Goal: Task Accomplishment & Management: Manage account settings

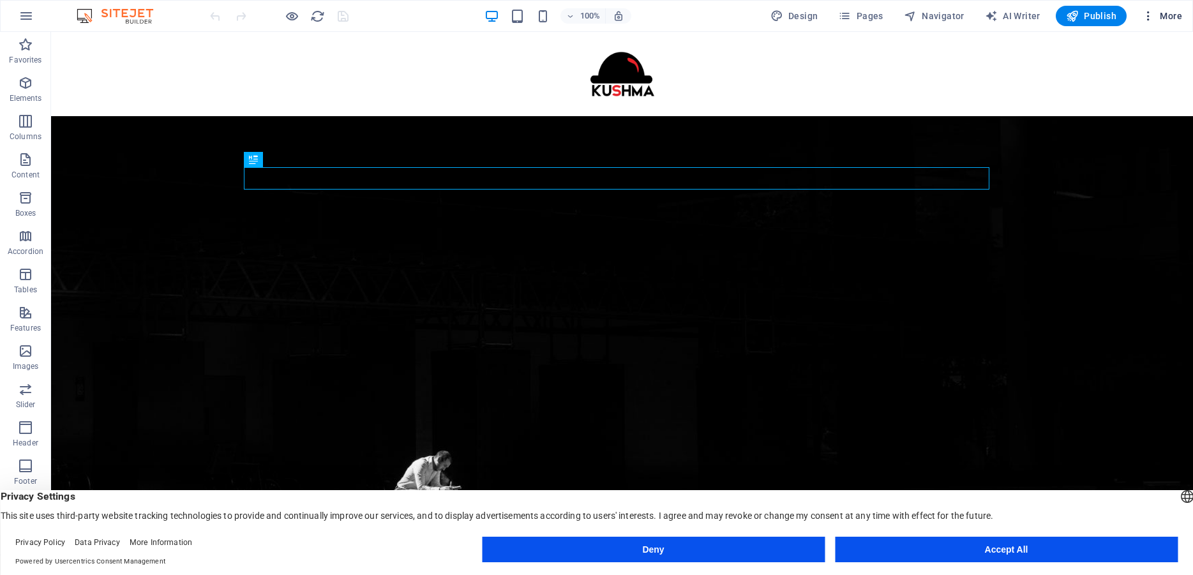
click at [1148, 13] on icon "button" at bounding box center [1148, 16] width 13 height 13
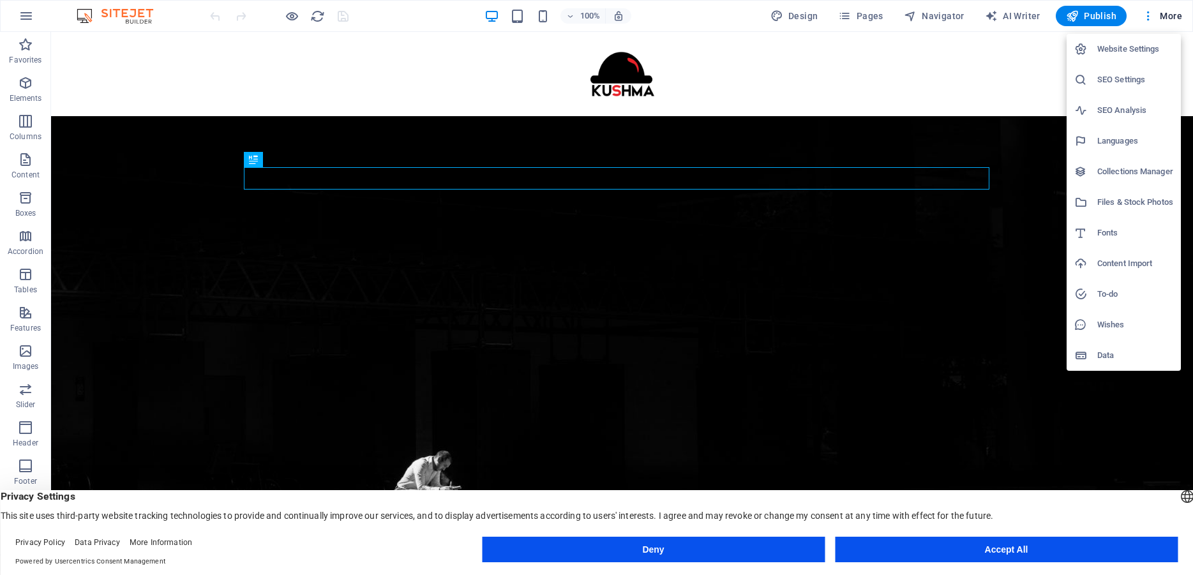
click at [866, 15] on div at bounding box center [596, 287] width 1193 height 575
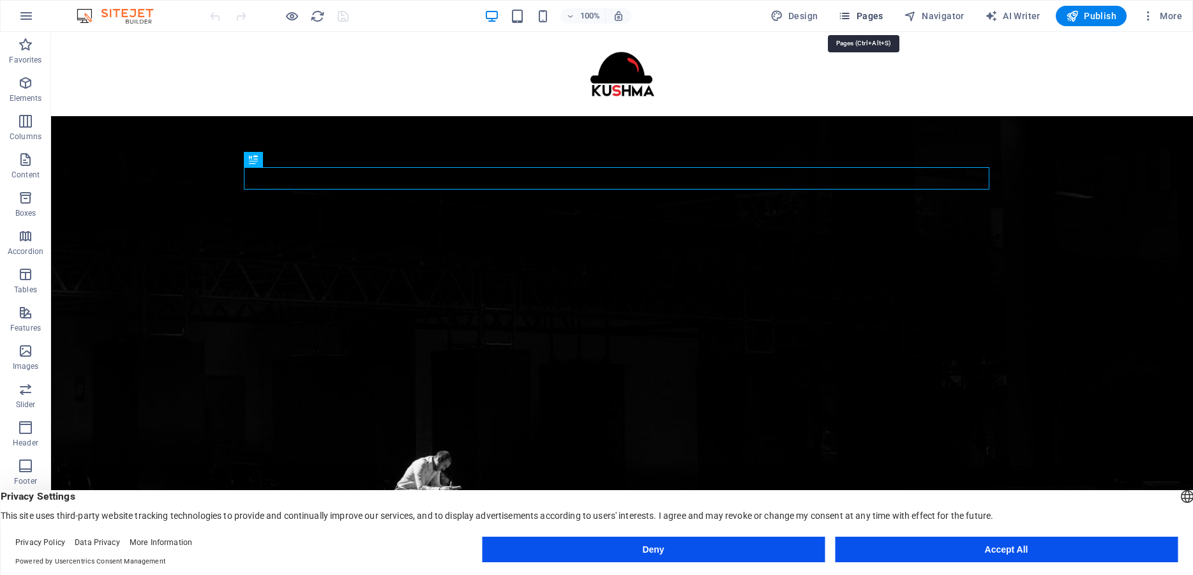
click at [851, 13] on icon "button" at bounding box center [844, 16] width 13 height 13
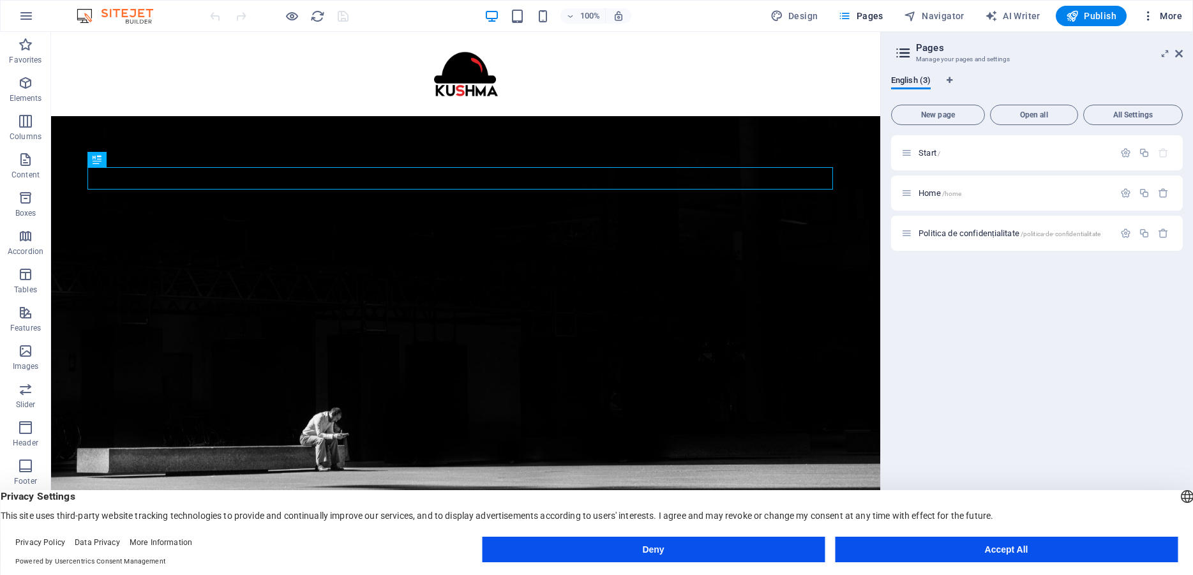
click at [1151, 14] on icon "button" at bounding box center [1148, 16] width 13 height 13
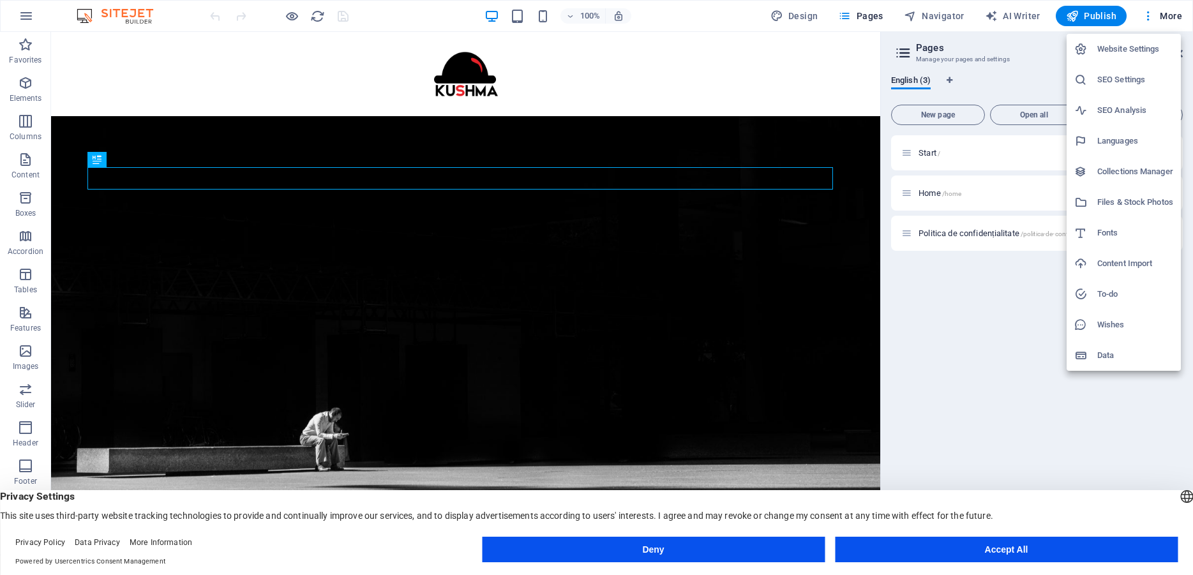
click at [516, 72] on div at bounding box center [596, 287] width 1193 height 575
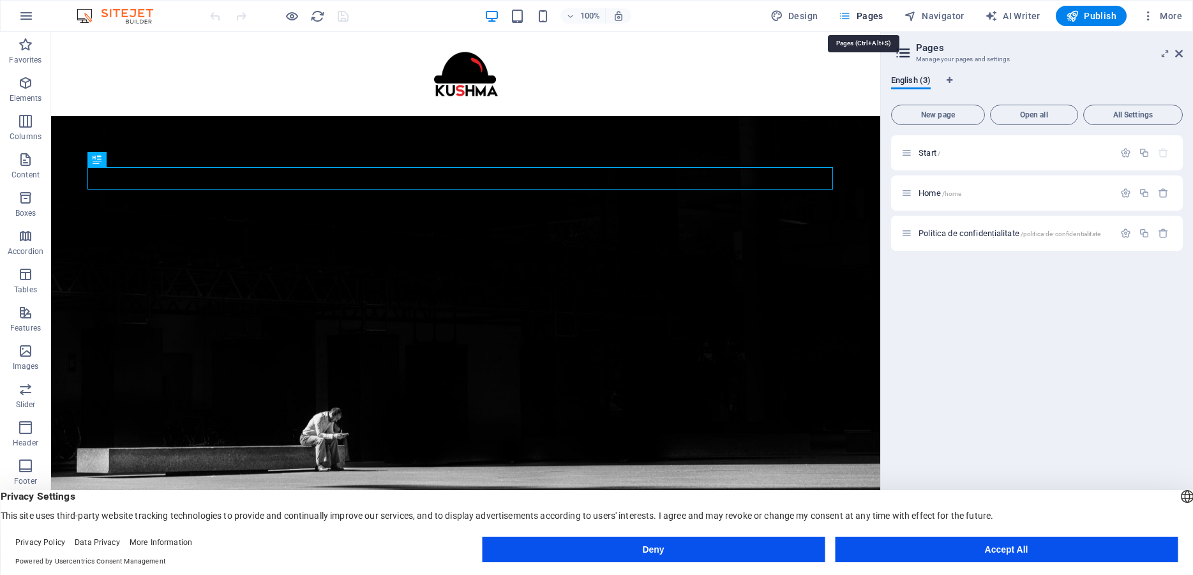
click at [851, 17] on icon "button" at bounding box center [844, 16] width 13 height 13
click at [1165, 196] on icon "button" at bounding box center [1163, 193] width 11 height 11
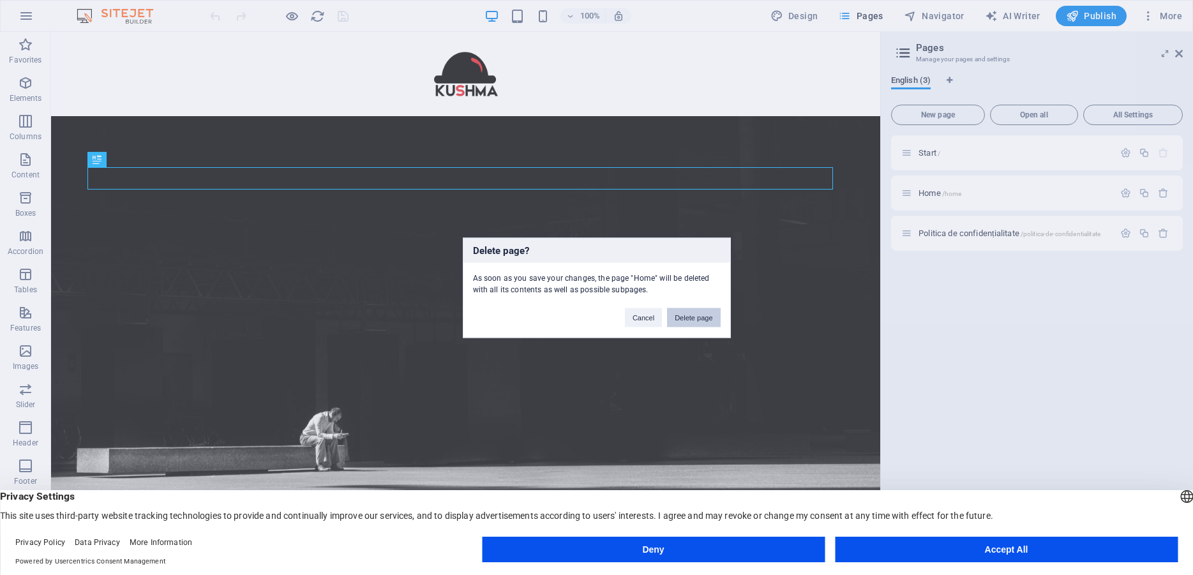
click at [693, 315] on button "Delete page" at bounding box center [693, 317] width 53 height 19
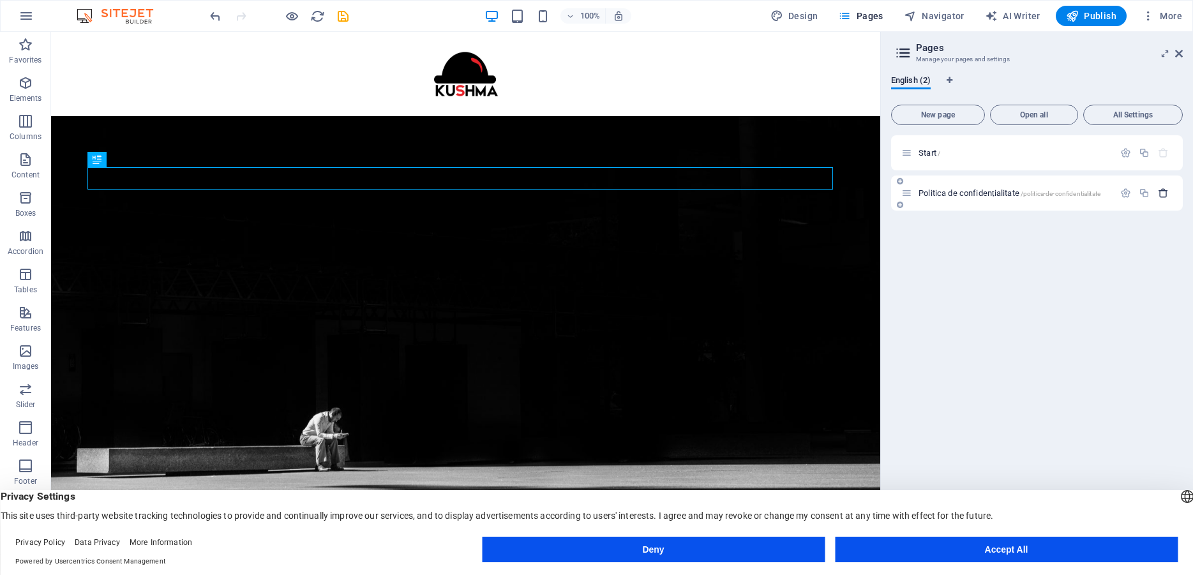
click at [1161, 195] on icon "button" at bounding box center [1163, 193] width 11 height 11
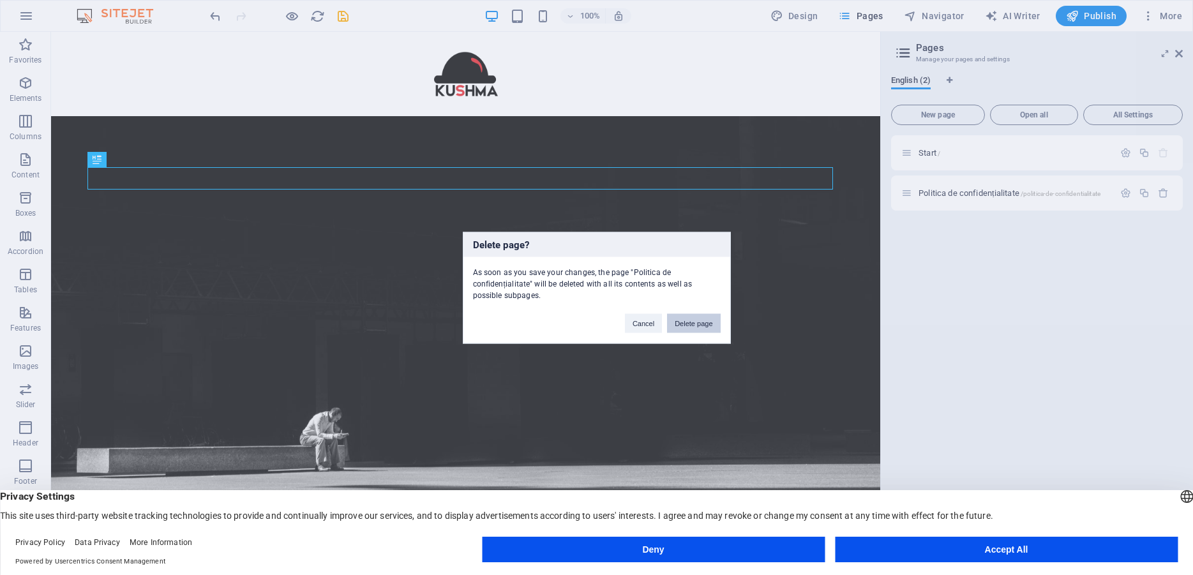
click at [675, 323] on button "Delete page" at bounding box center [693, 322] width 53 height 19
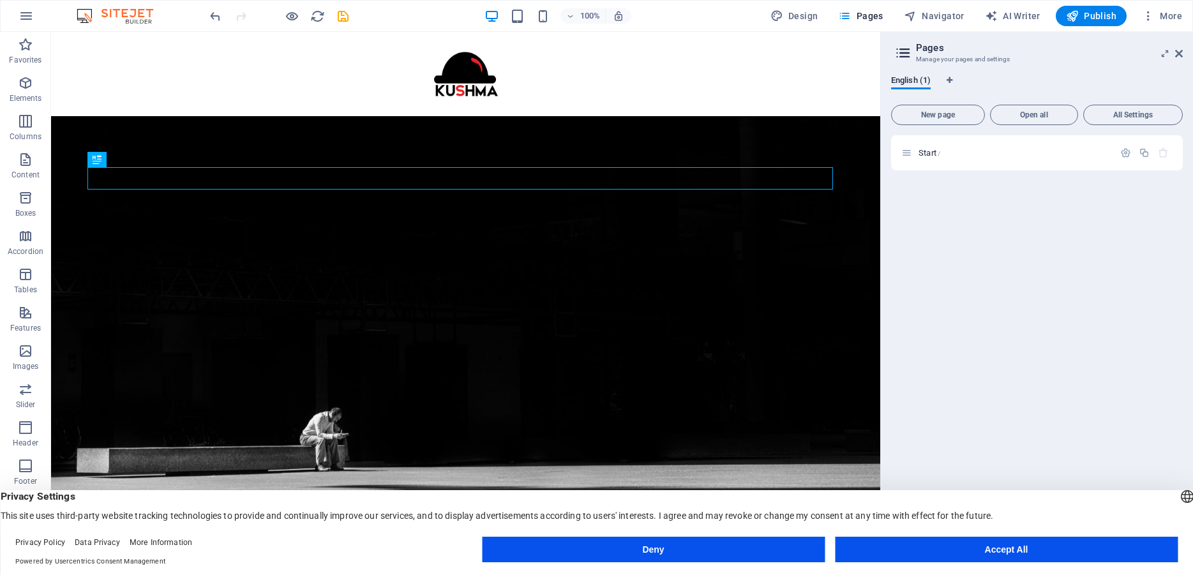
click at [1105, 297] on div "Start /" at bounding box center [1037, 339] width 292 height 409
click at [1164, 153] on icon "button" at bounding box center [1163, 152] width 11 height 11
click at [1066, 435] on div "Start /" at bounding box center [1037, 339] width 292 height 409
click at [764, 555] on button "Deny" at bounding box center [653, 550] width 343 height 26
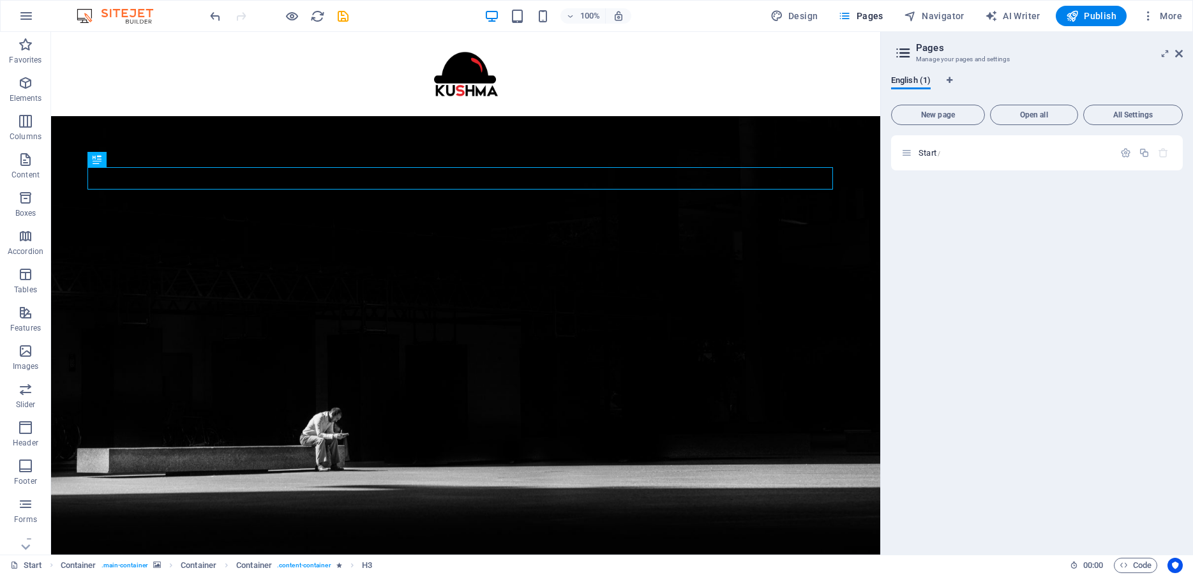
click at [1000, 273] on div "Start /" at bounding box center [1037, 339] width 292 height 409
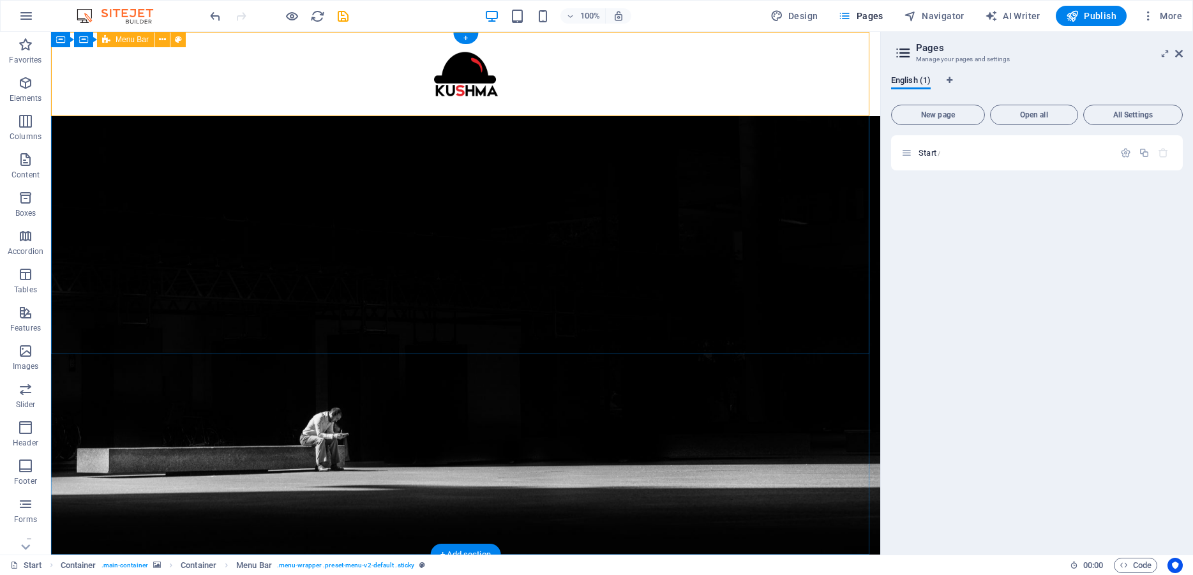
click at [838, 52] on div at bounding box center [465, 74] width 829 height 84
click at [1171, 16] on span "More" at bounding box center [1162, 16] width 40 height 13
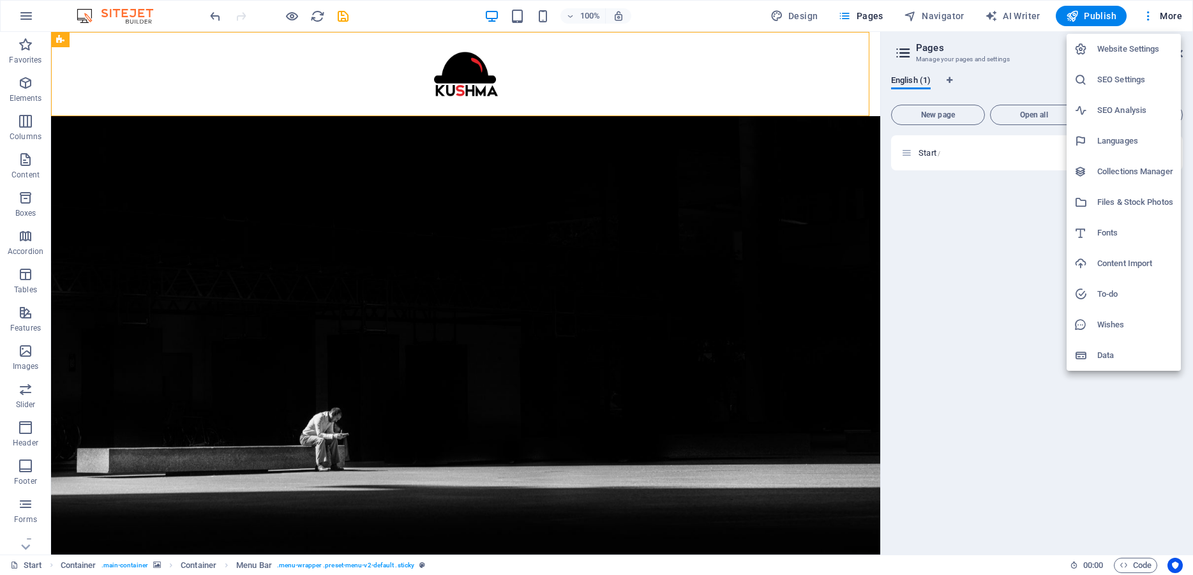
click at [1151, 50] on h6 "Website Settings" at bounding box center [1135, 48] width 76 height 15
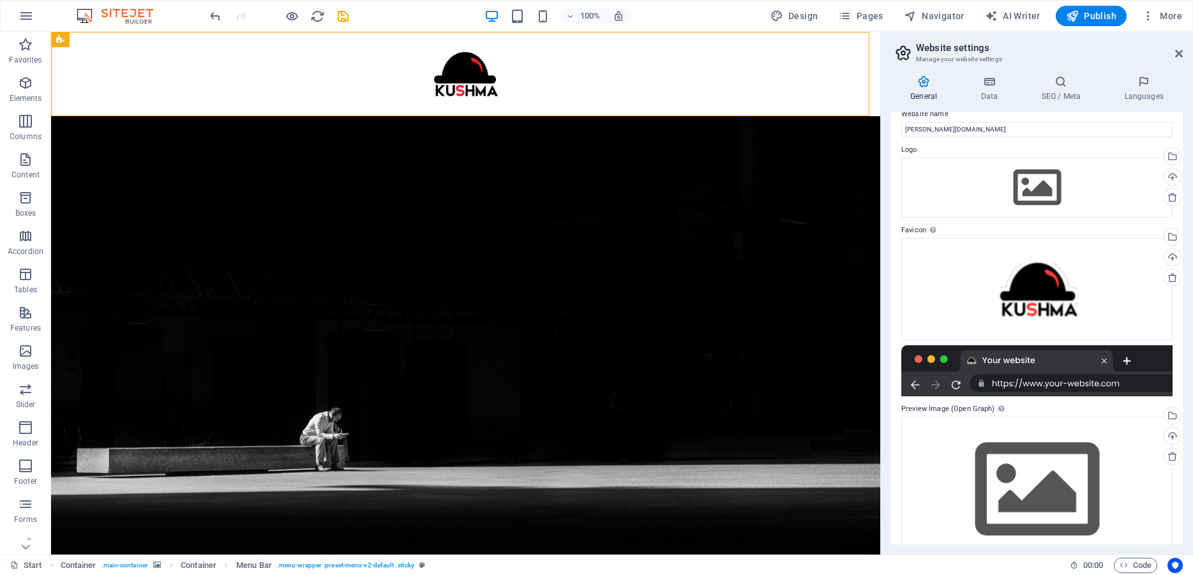
scroll to position [45, 0]
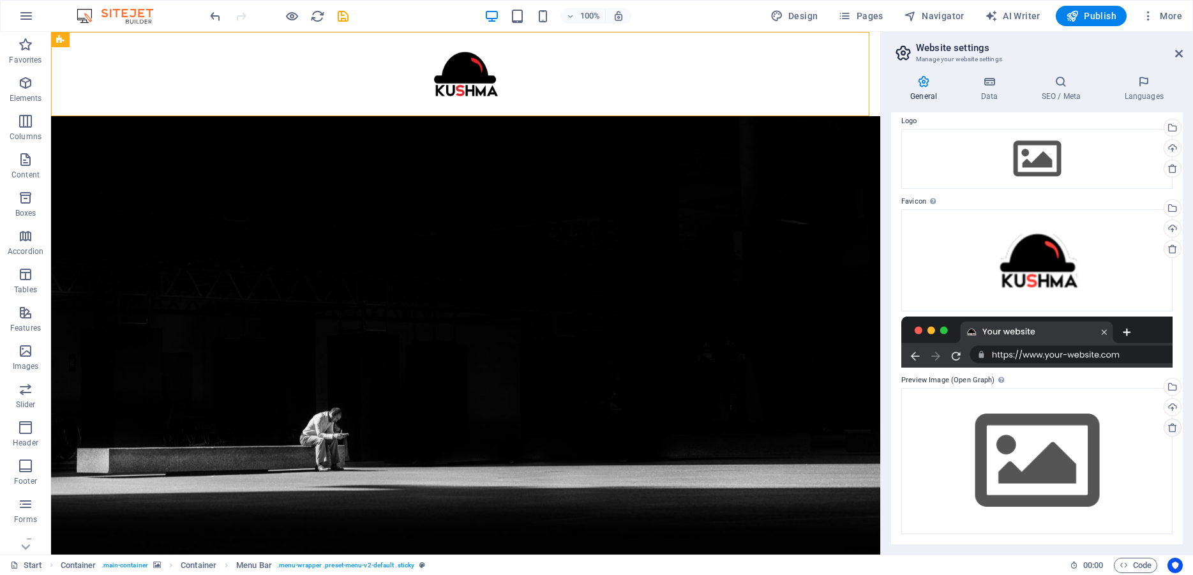
click at [1167, 428] on icon at bounding box center [1172, 428] width 10 height 10
click at [1167, 430] on icon at bounding box center [1172, 428] width 10 height 10
click at [1167, 167] on icon at bounding box center [1172, 168] width 10 height 10
click at [1162, 15] on span "More" at bounding box center [1162, 16] width 40 height 13
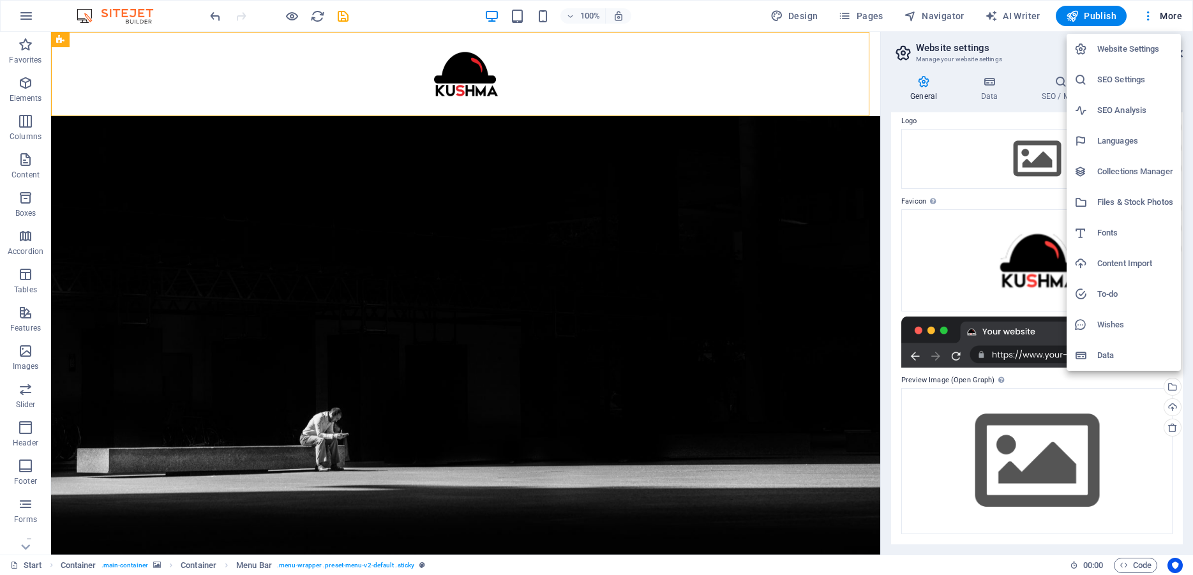
click at [1107, 357] on h6 "Data" at bounding box center [1135, 355] width 76 height 15
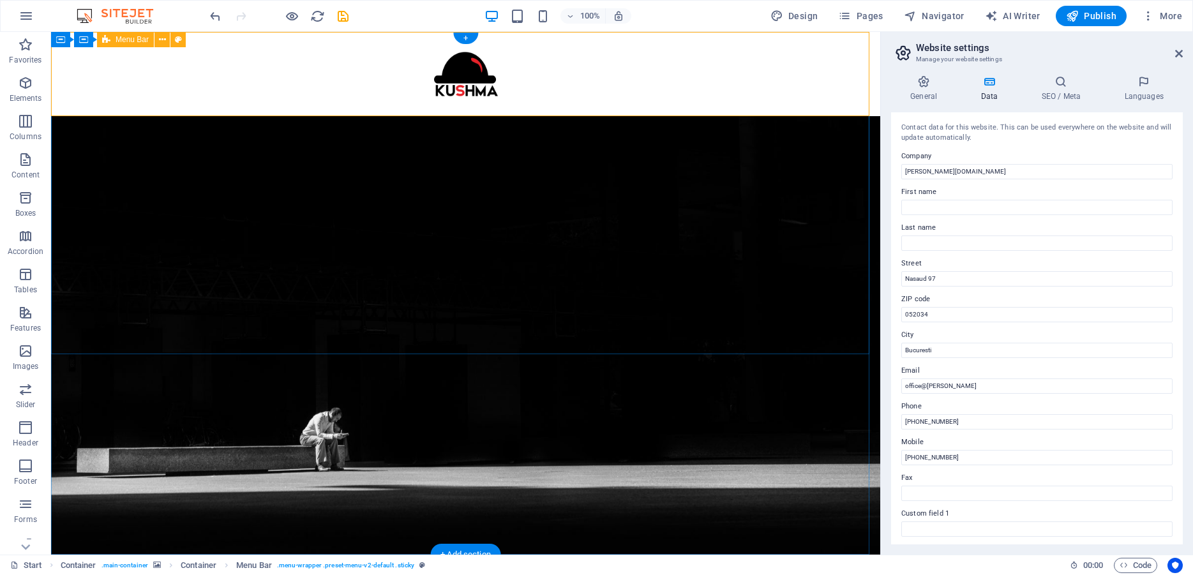
click at [457, 82] on div at bounding box center [465, 74] width 829 height 84
click at [1077, 15] on icon "button" at bounding box center [1072, 16] width 13 height 13
checkbox input "false"
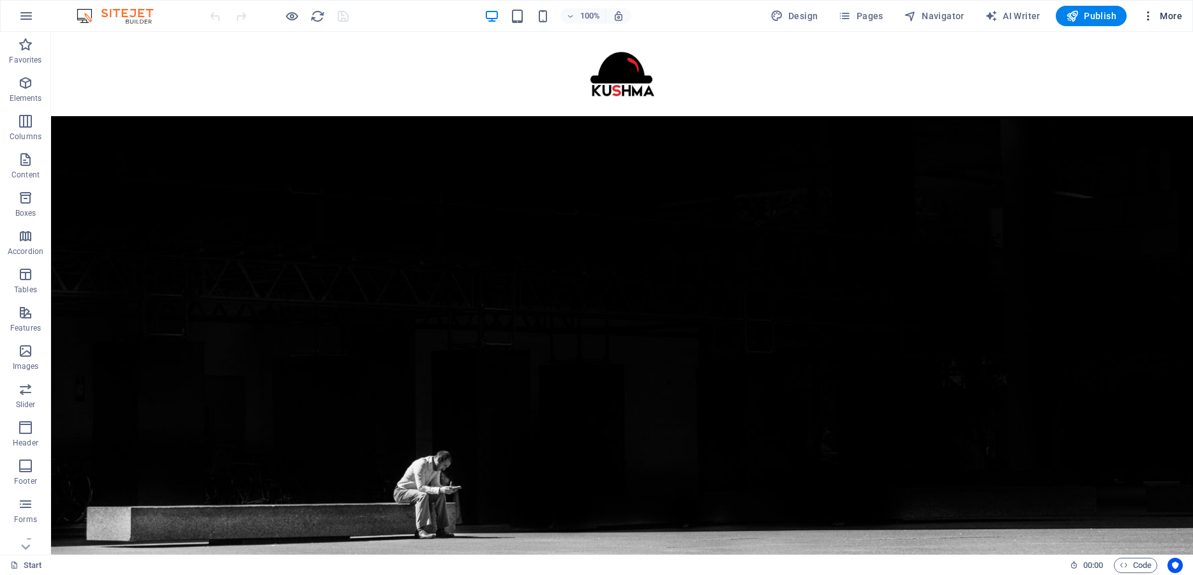
click at [1163, 15] on span "More" at bounding box center [1162, 16] width 40 height 13
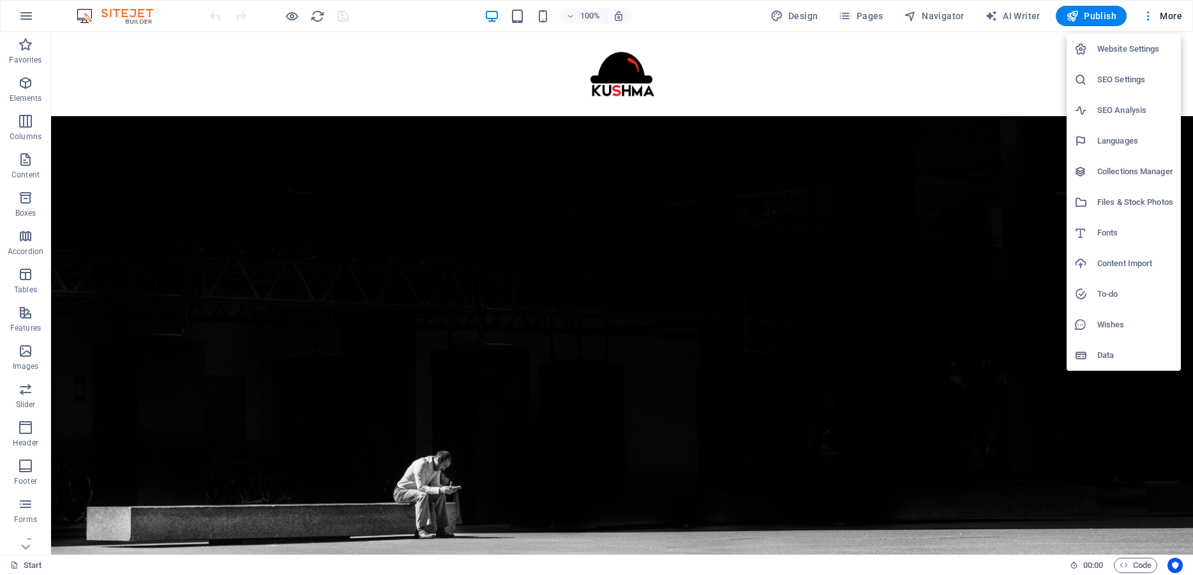
click at [978, 89] on div at bounding box center [596, 287] width 1193 height 575
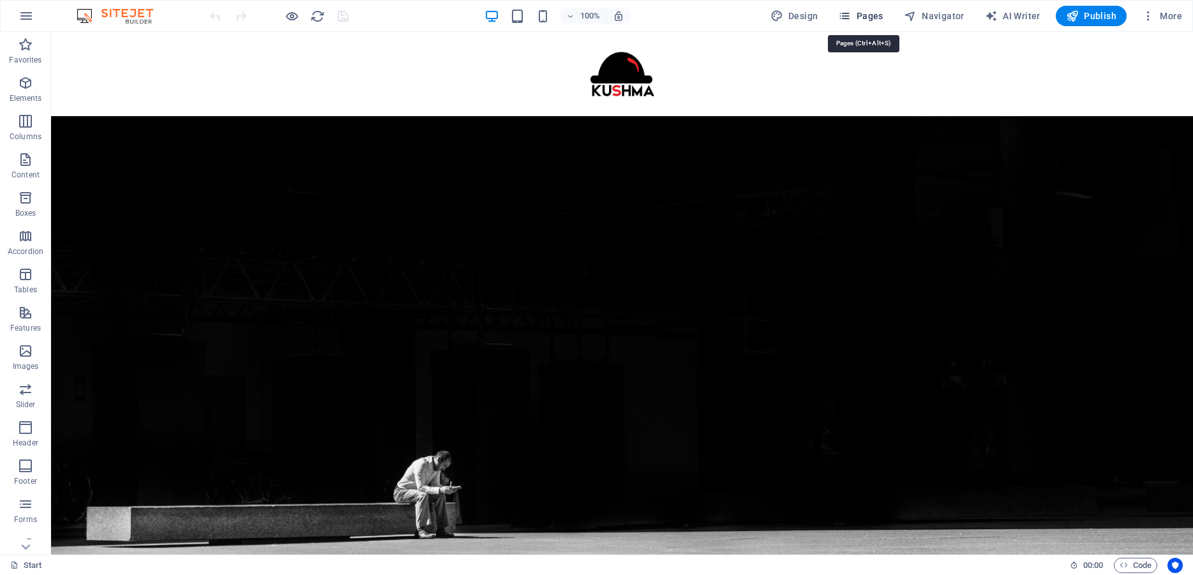
click at [864, 11] on span "Pages" at bounding box center [860, 16] width 45 height 13
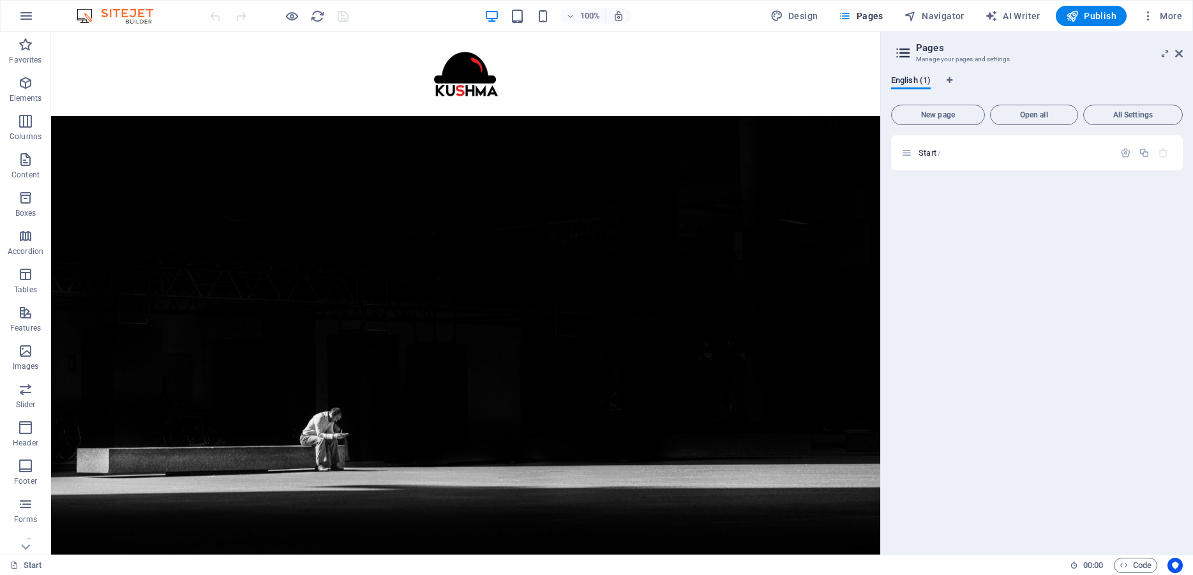
click at [1024, 243] on div "Start /" at bounding box center [1037, 339] width 292 height 409
click at [1164, 151] on icon "button" at bounding box center [1163, 152] width 11 height 11
click at [911, 154] on icon at bounding box center [906, 152] width 11 height 11
click at [931, 154] on span "Start /" at bounding box center [929, 153] width 22 height 10
click at [931, 153] on span "Start /" at bounding box center [929, 153] width 22 height 10
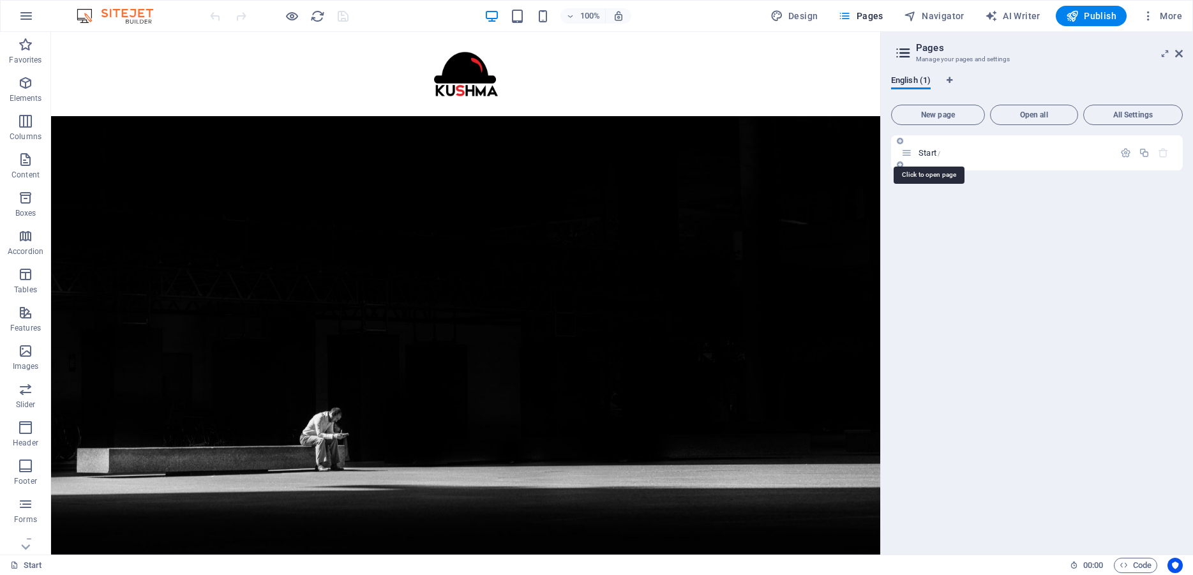
click at [929, 152] on span "Start /" at bounding box center [929, 153] width 22 height 10
click at [1129, 117] on span "All Settings" at bounding box center [1133, 115] width 88 height 8
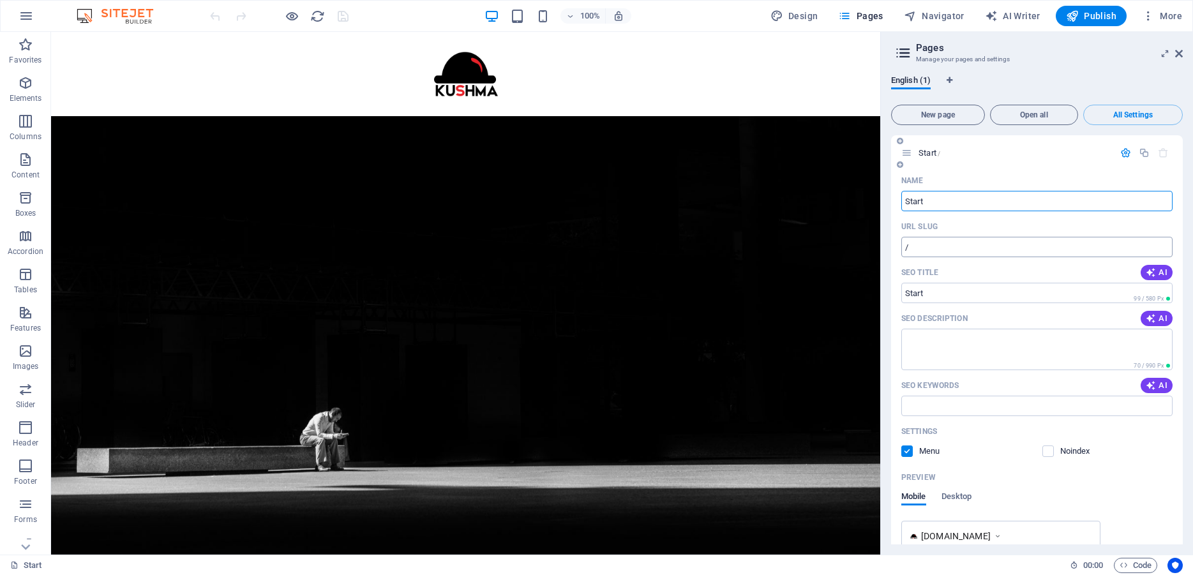
click at [998, 253] on input "/" at bounding box center [1036, 247] width 271 height 20
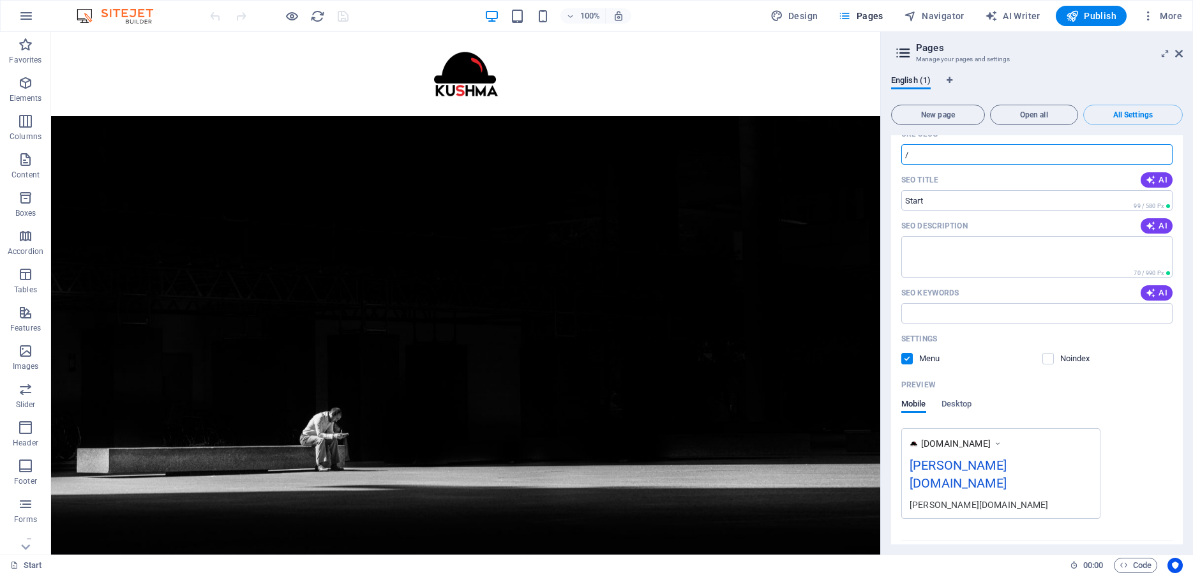
scroll to position [107, 0]
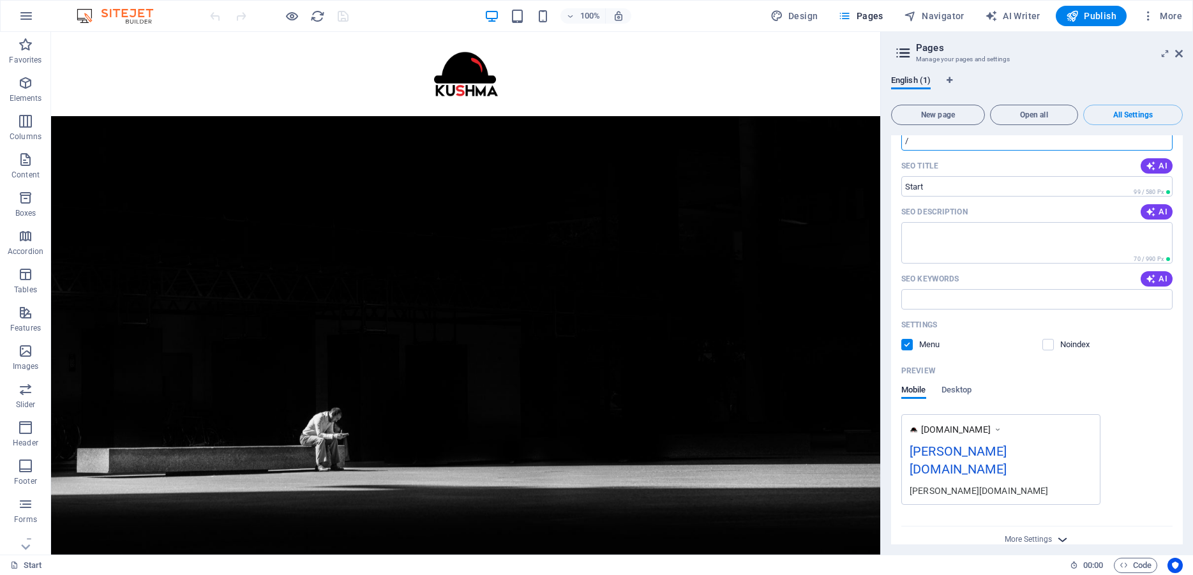
click at [1058, 532] on icon "button" at bounding box center [1062, 539] width 15 height 15
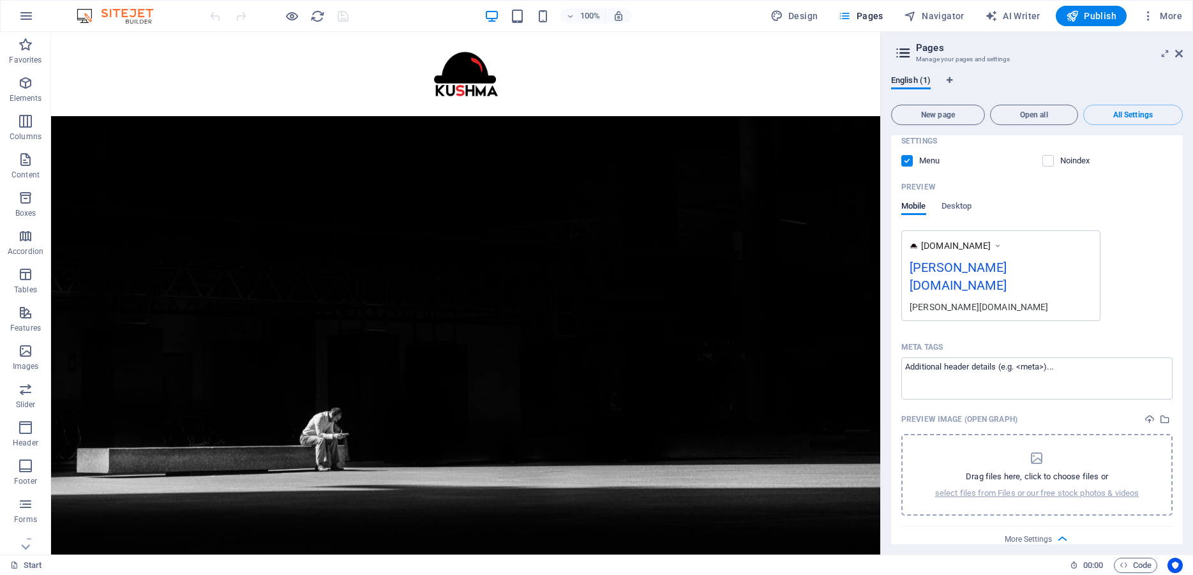
scroll to position [0, 0]
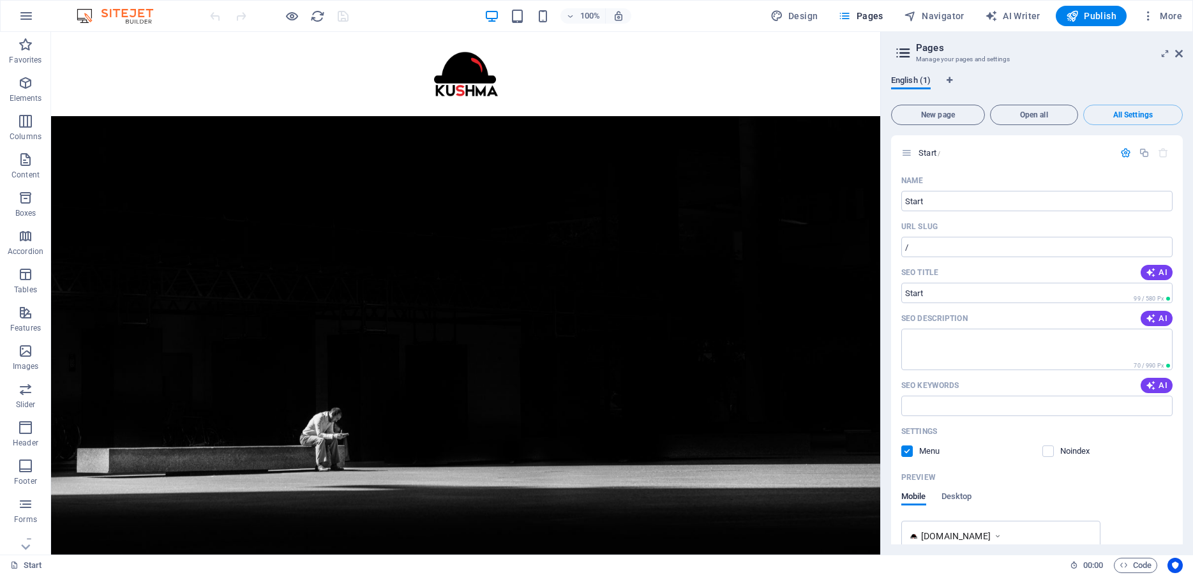
click at [902, 82] on span "English (1)" at bounding box center [911, 82] width 40 height 18
click at [1057, 79] on div "English (1)" at bounding box center [1037, 87] width 292 height 24
click at [952, 79] on icon "Language Tabs" at bounding box center [950, 81] width 6 height 8
select select "41"
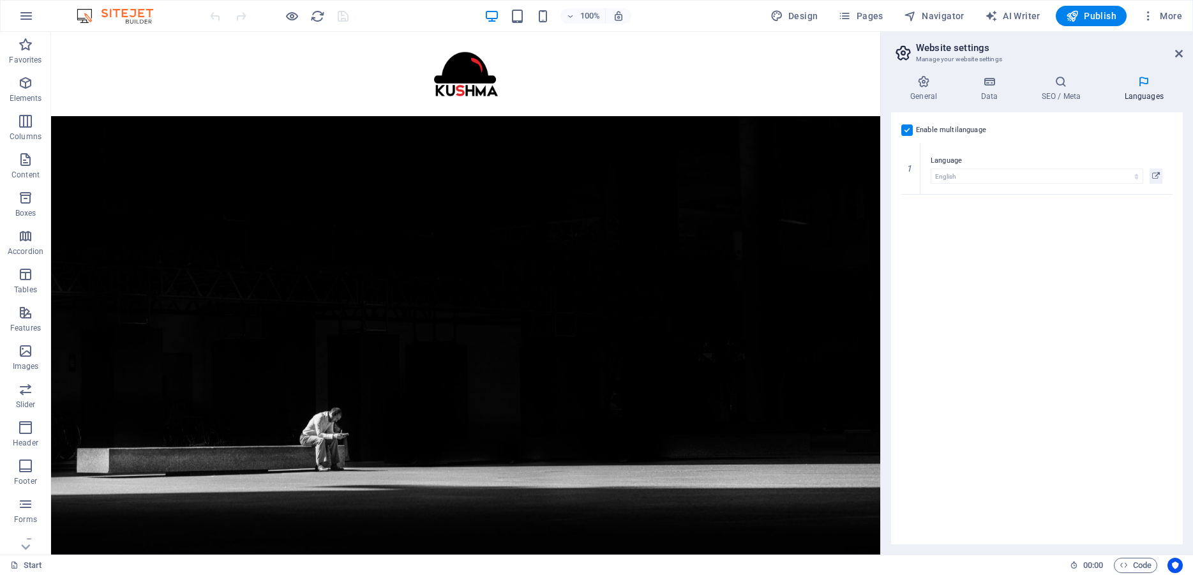
click at [909, 132] on label at bounding box center [906, 129] width 11 height 11
click at [0, 0] on input "Enable multilanguage To disable multilanguage delete all languages until only o…" at bounding box center [0, 0] width 0 height 0
drag, startPoint x: 1053, startPoint y: 267, endPoint x: 1057, endPoint y: 237, distance: 30.3
click at [1053, 267] on div "Enable multilanguage To disable multilanguage delete all languages until only o…" at bounding box center [1037, 328] width 292 height 432
click at [901, 158] on select "Abkhazian Afar Afrikaans Akan Albanian Amharic Arabic Aragonese Armenian Assame…" at bounding box center [1036, 165] width 271 height 15
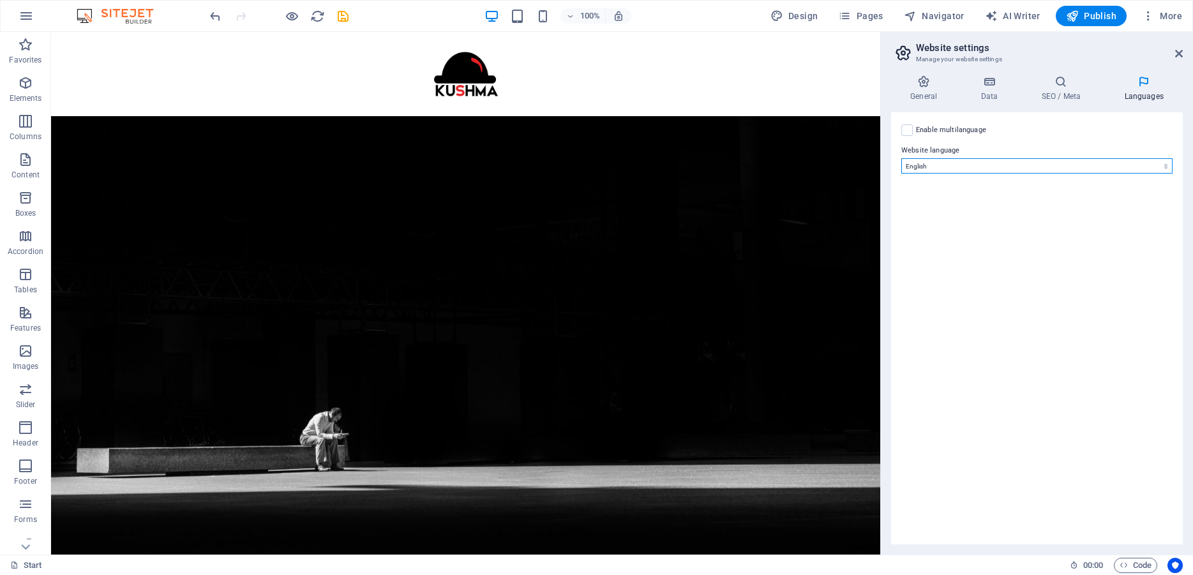
click at [915, 167] on select "Abkhazian Afar Afrikaans Akan Albanian Amharic Arabic Aragonese Armenian Assame…" at bounding box center [1036, 165] width 271 height 15
click at [901, 158] on select "Abkhazian Afar Afrikaans Akan Albanian Amharic Arabic Aragonese Armenian Assame…" at bounding box center [1036, 165] width 271 height 15
select select "132"
click option "Romansh" at bounding box center [0, 0] width 0 height 0
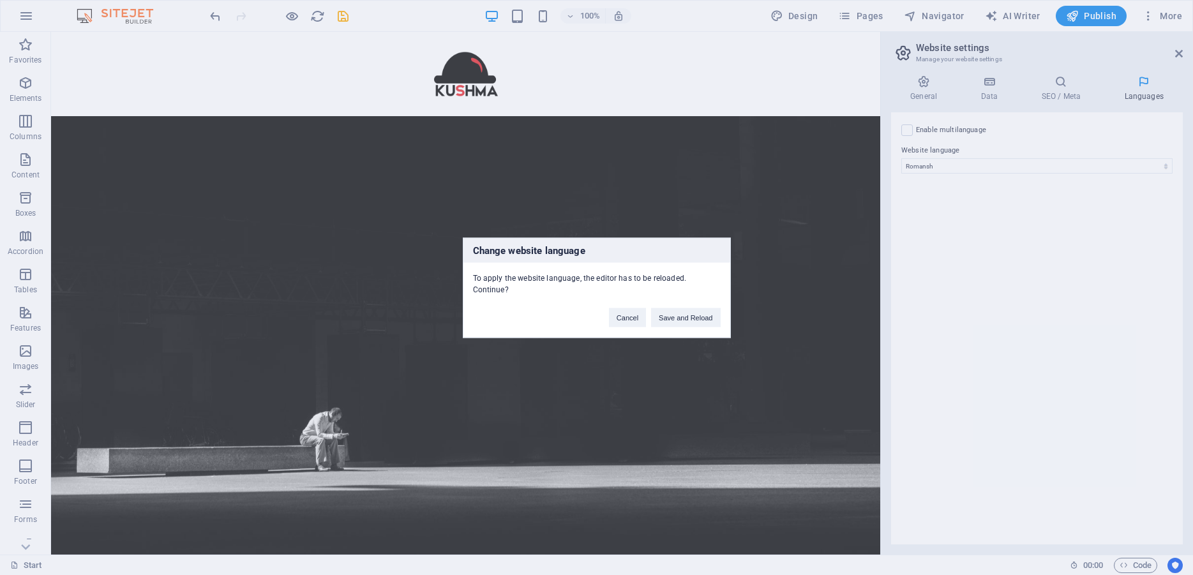
click at [1039, 169] on div "Change website language To apply the website language, the editor has to be rel…" at bounding box center [596, 287] width 1193 height 575
click at [668, 315] on button "Save and Reload" at bounding box center [685, 317] width 69 height 19
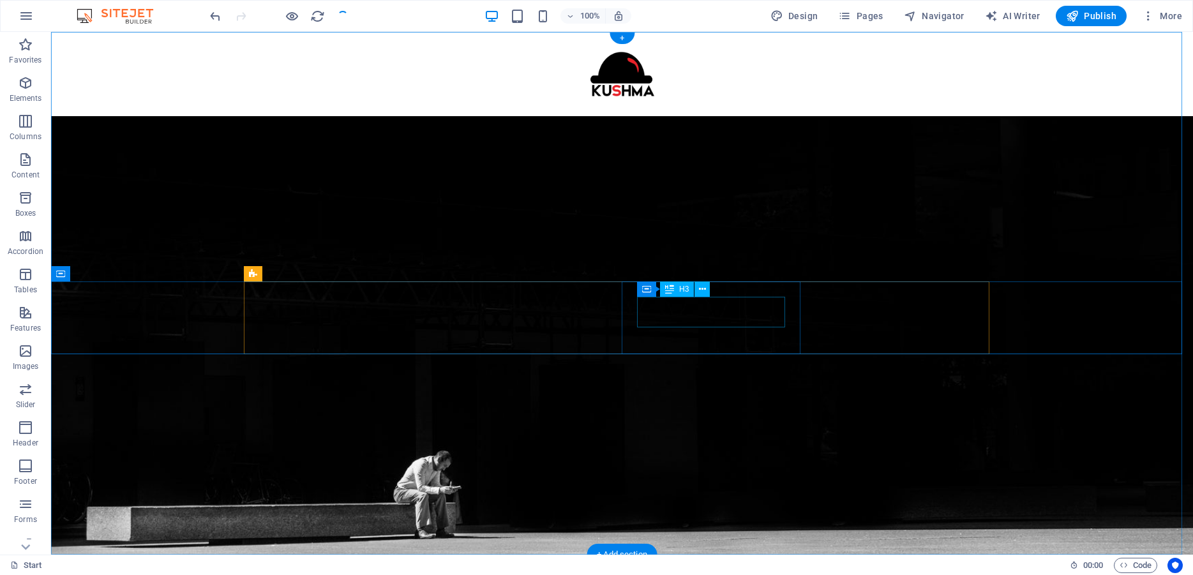
checkbox input "false"
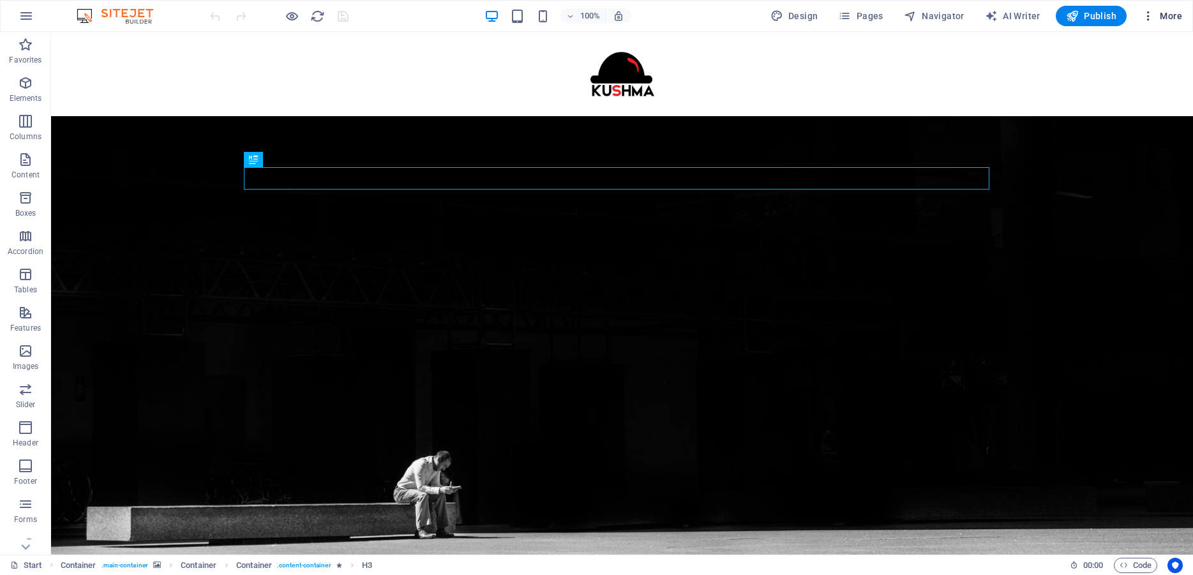
click at [1155, 17] on icon "button" at bounding box center [1148, 16] width 13 height 13
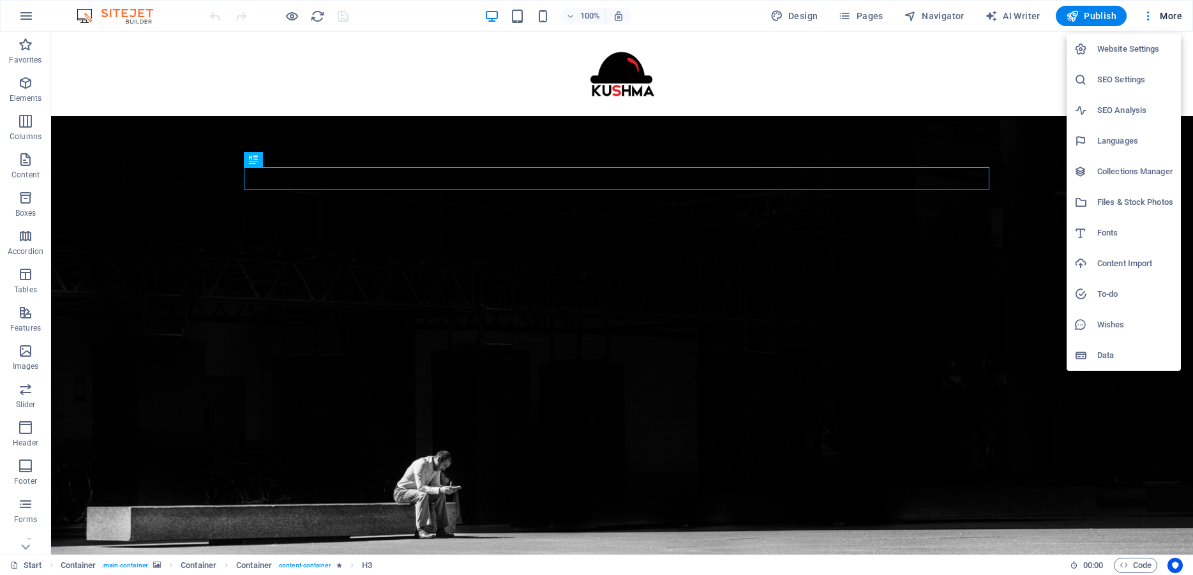
click at [457, 75] on div at bounding box center [596, 287] width 1193 height 575
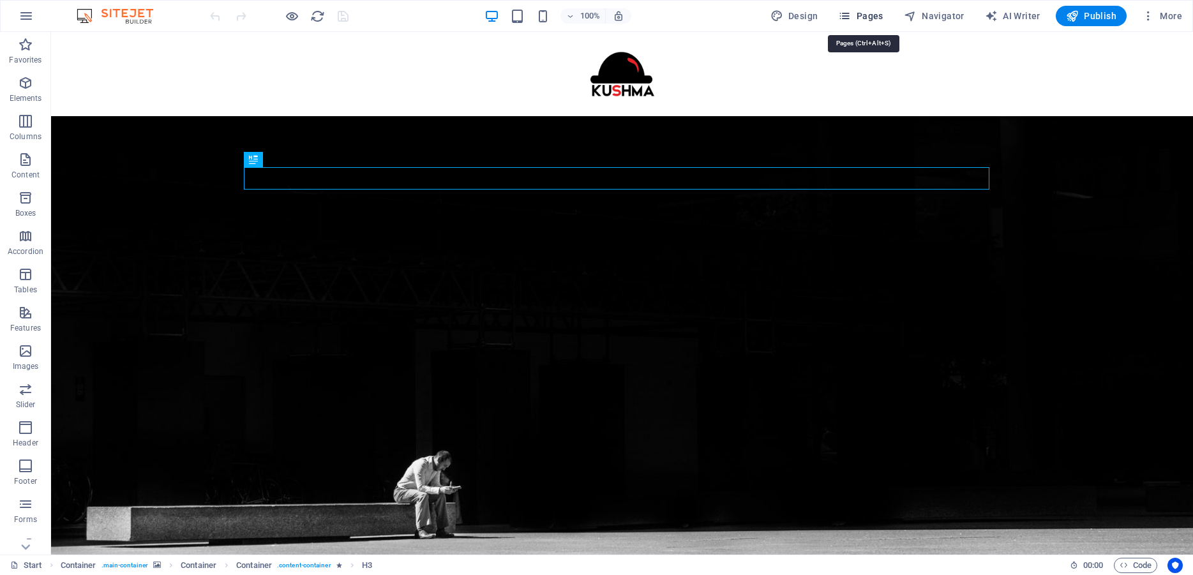
click at [851, 13] on icon "button" at bounding box center [844, 16] width 13 height 13
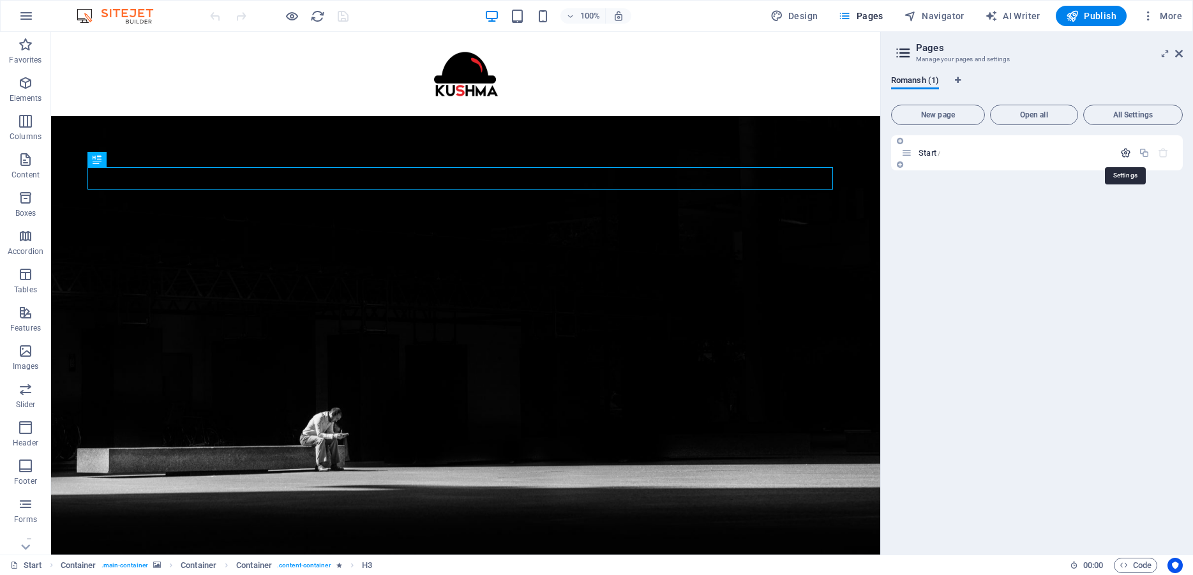
click at [1127, 154] on icon "button" at bounding box center [1125, 152] width 11 height 11
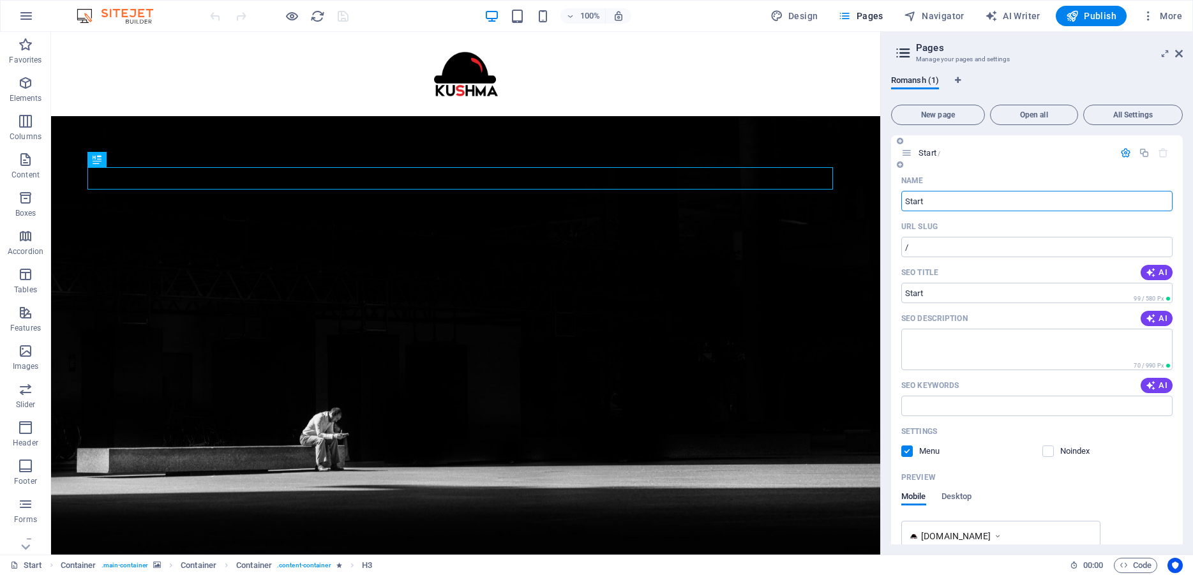
click at [1120, 154] on icon "button" at bounding box center [1125, 152] width 11 height 11
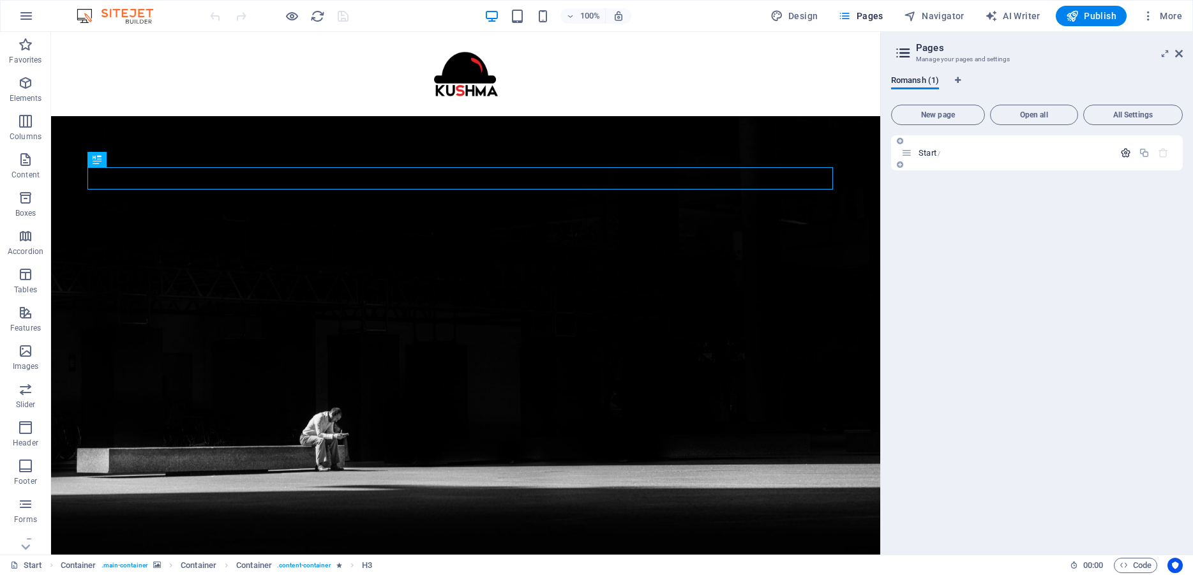
click at [1123, 154] on icon "button" at bounding box center [1125, 152] width 11 height 11
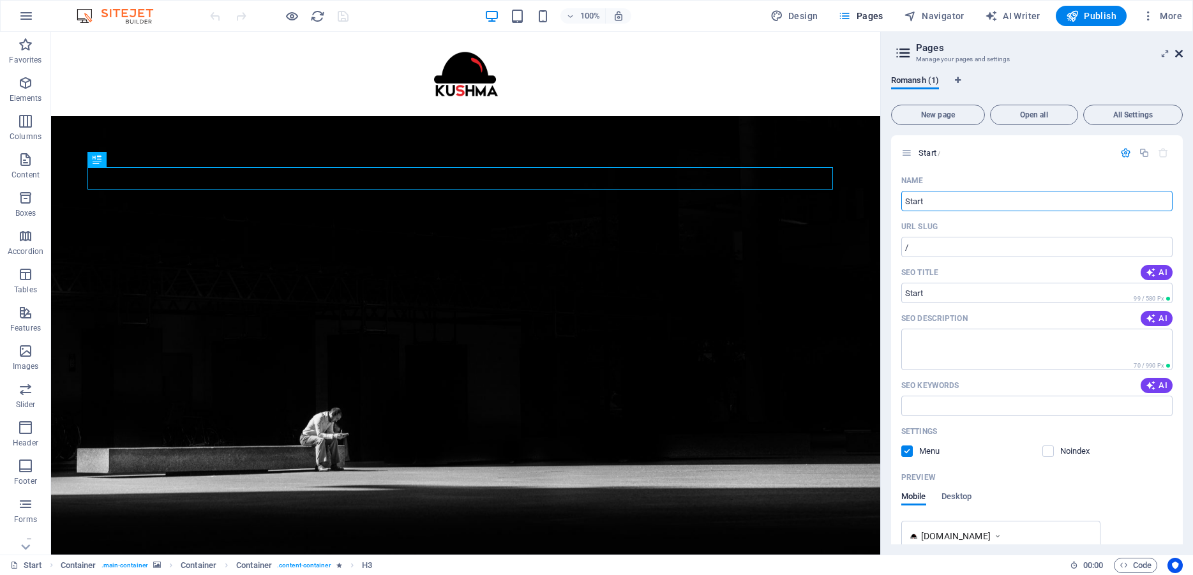
click at [1179, 53] on icon at bounding box center [1179, 54] width 8 height 10
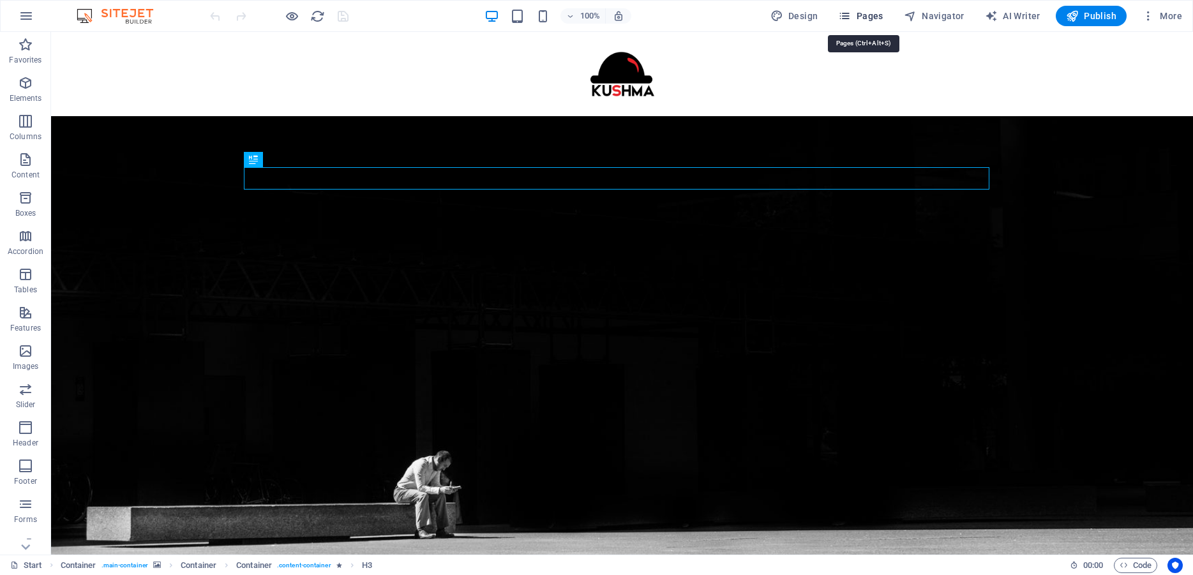
click at [873, 20] on span "Pages" at bounding box center [860, 16] width 45 height 13
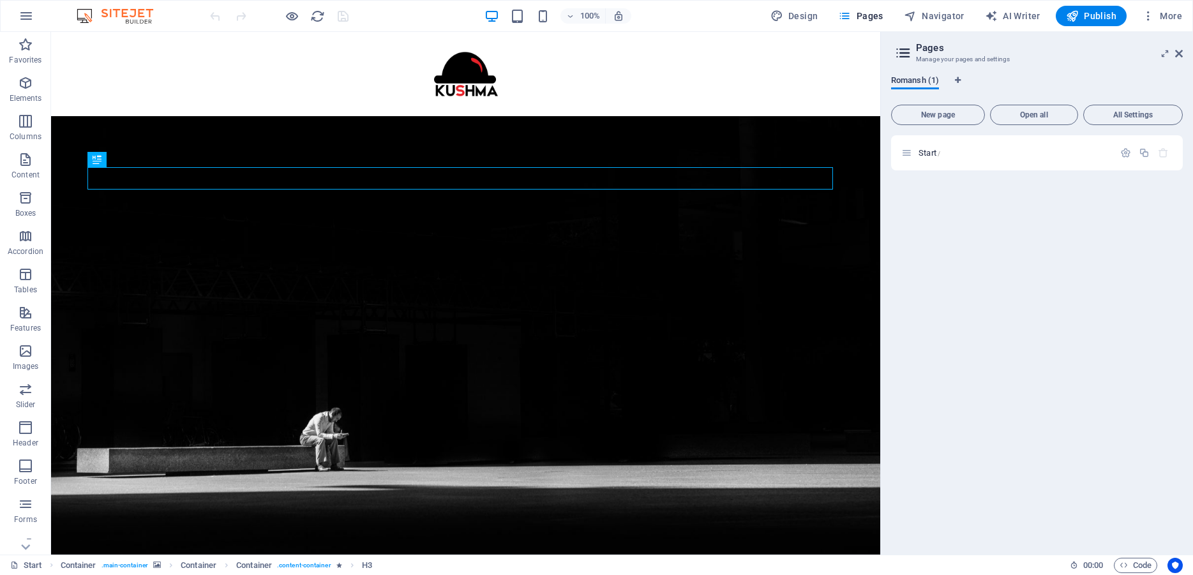
click at [912, 79] on span "Romansh (1)" at bounding box center [915, 82] width 48 height 18
click at [32, 13] on icon "button" at bounding box center [26, 15] width 15 height 15
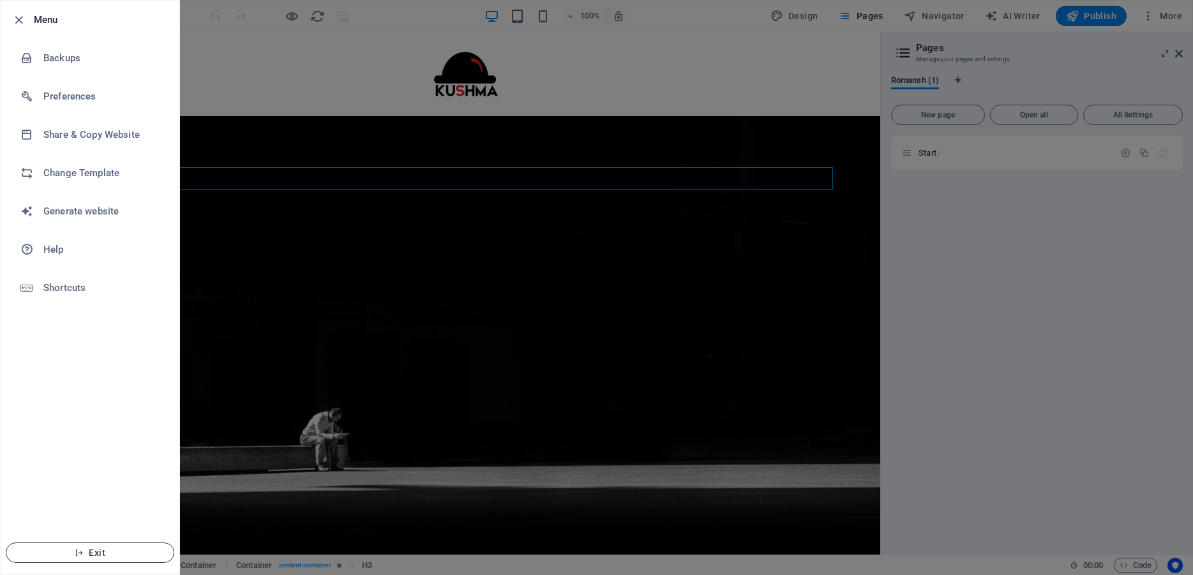
click at [110, 552] on span "Exit" at bounding box center [90, 553] width 147 height 10
